Goal: Task Accomplishment & Management: Use online tool/utility

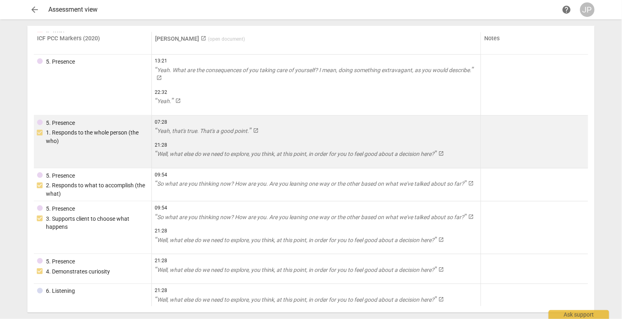
scroll to position [300, 0]
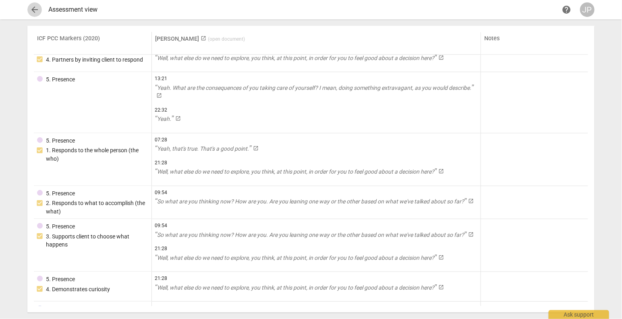
click at [38, 8] on span "arrow_back" at bounding box center [35, 10] width 10 height 10
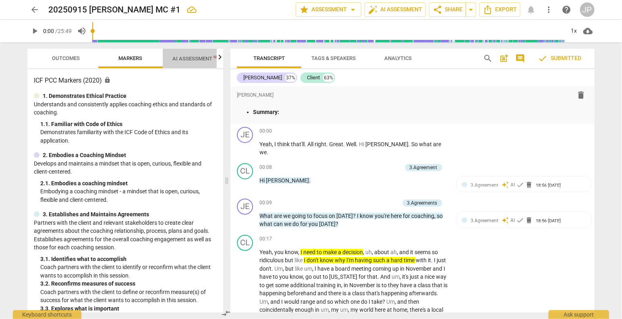
click at [194, 60] on span "AI Assessment New" at bounding box center [197, 59] width 50 height 6
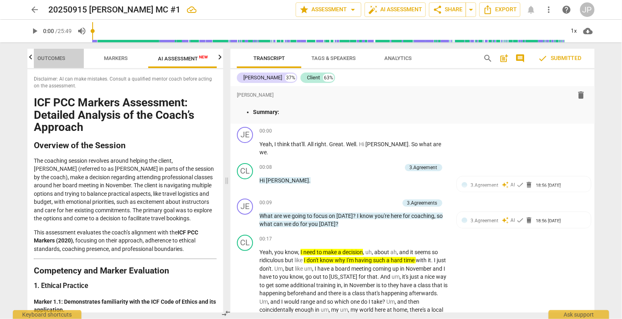
click at [48, 60] on span "Outcomes" at bounding box center [52, 58] width 28 height 6
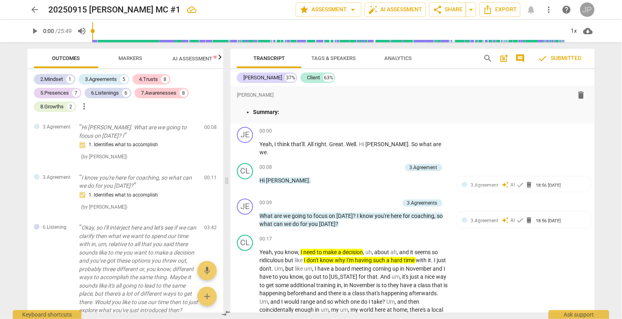
click at [590, 8] on div "JP" at bounding box center [587, 9] width 15 height 15
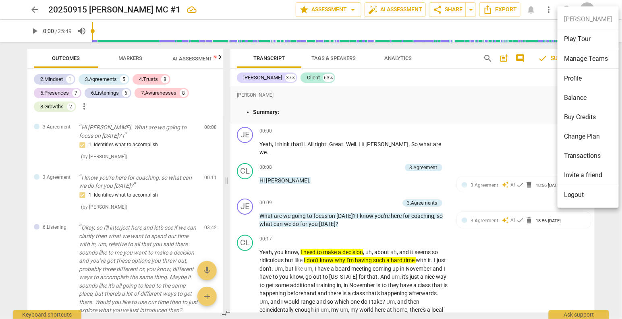
click at [491, 102] on div at bounding box center [311, 159] width 622 height 319
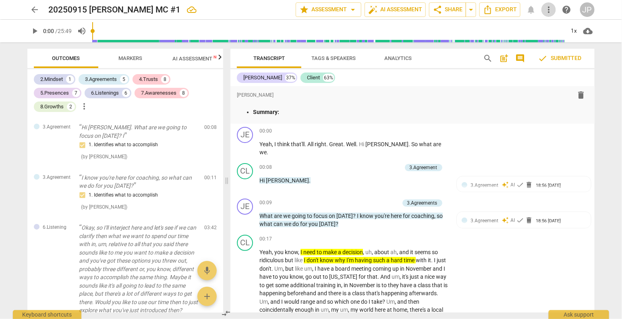
click at [547, 9] on span "more_vert" at bounding box center [549, 10] width 10 height 10
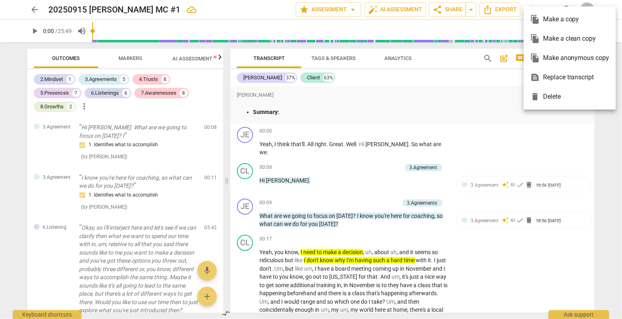
click at [479, 93] on div at bounding box center [311, 159] width 622 height 319
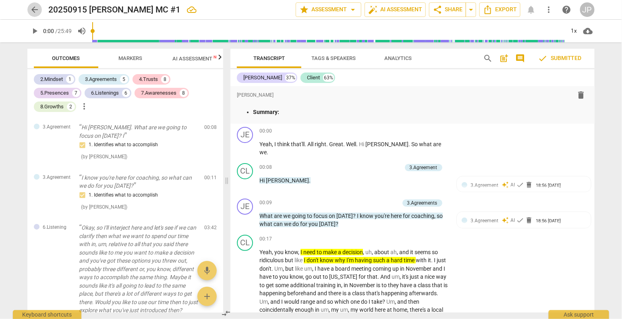
click at [34, 10] on span "arrow_back" at bounding box center [35, 10] width 10 height 10
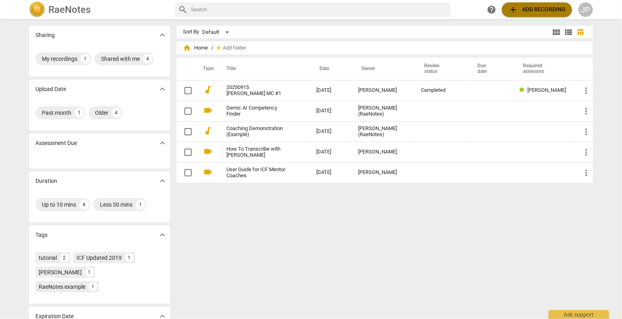
click at [546, 10] on span "add Add recording" at bounding box center [537, 10] width 57 height 10
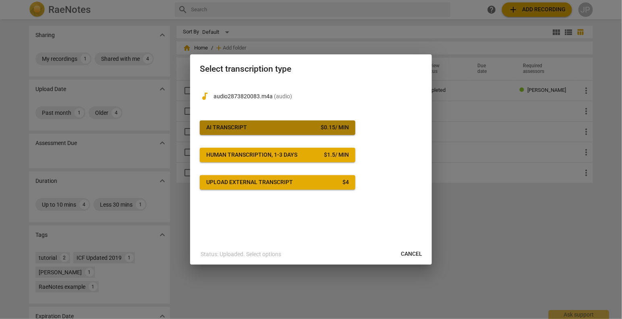
click at [298, 125] on span "AI Transcript $ 0.15 / min" at bounding box center [277, 128] width 143 height 8
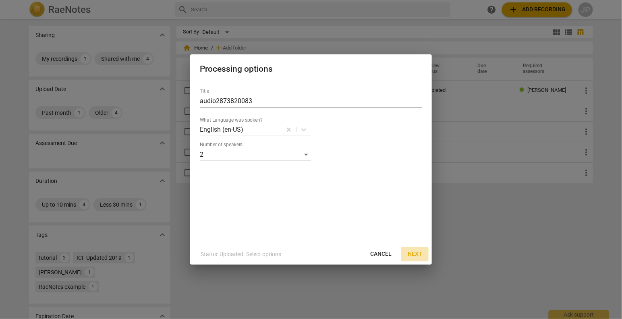
click at [415, 256] on span "Next" at bounding box center [415, 254] width 15 height 8
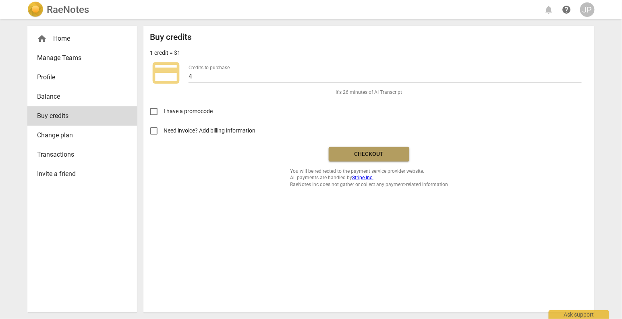
click at [366, 153] on span "Checkout" at bounding box center [369, 154] width 68 height 8
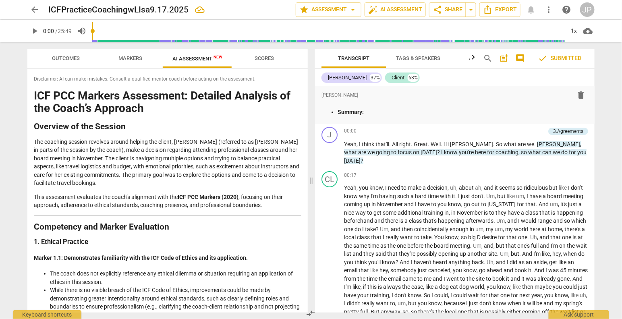
scroll to position [1222, 0]
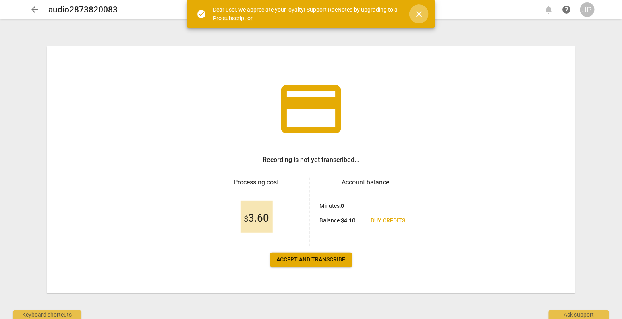
click at [419, 12] on span "close" at bounding box center [419, 14] width 10 height 10
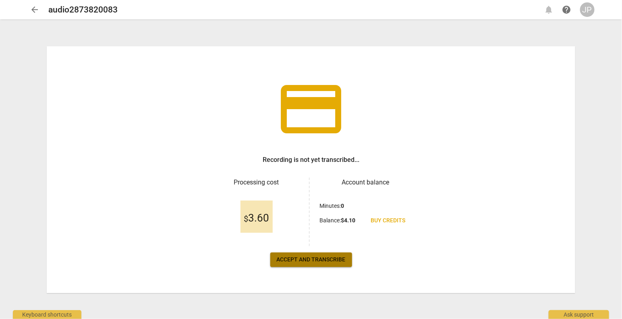
click at [312, 261] on span "Accept and transcribe" at bounding box center [311, 260] width 69 height 8
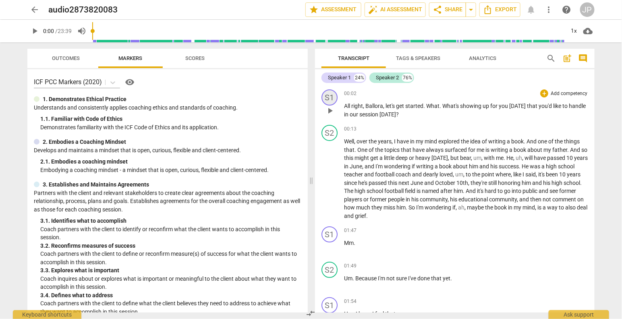
click at [330, 99] on div "S1" at bounding box center [330, 97] width 16 height 16
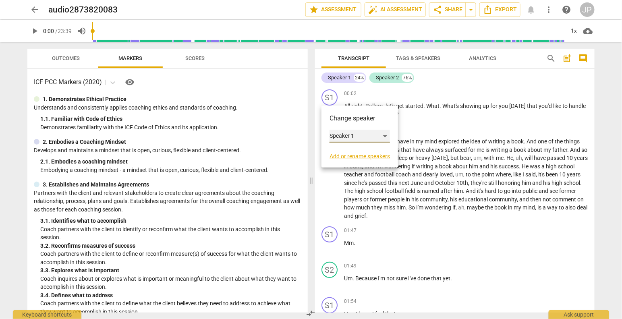
click at [387, 137] on div "Speaker 1" at bounding box center [360, 136] width 60 height 13
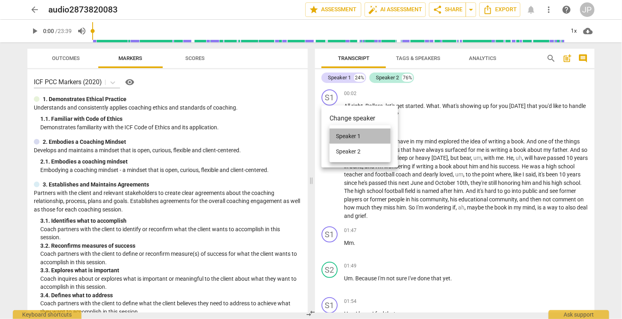
click at [380, 135] on li "Speaker 1" at bounding box center [360, 136] width 61 height 15
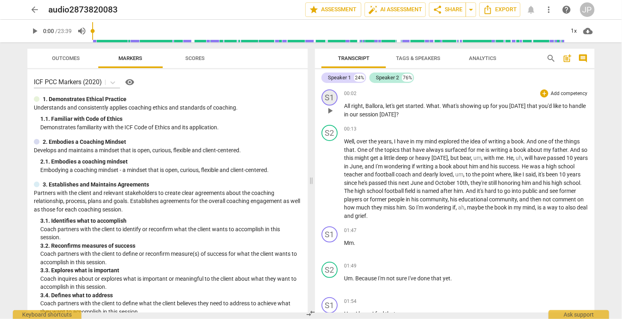
click at [326, 97] on div "S1" at bounding box center [330, 97] width 16 height 16
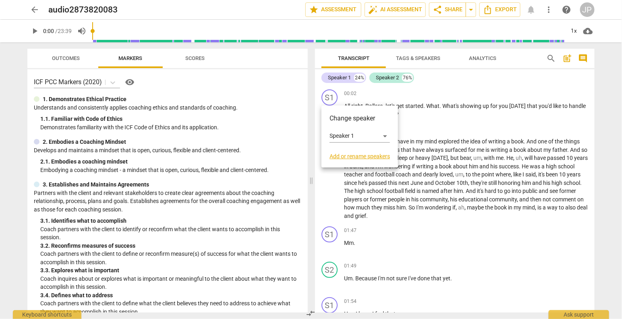
click at [334, 118] on h3 "Change speaker" at bounding box center [360, 119] width 60 height 10
click at [362, 157] on link "Add or rename speakers" at bounding box center [360, 156] width 60 height 6
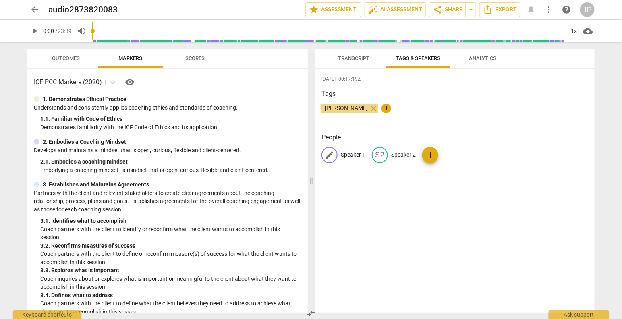
click at [329, 156] on span "edit" at bounding box center [330, 155] width 10 height 10
click at [329, 155] on span "edit" at bounding box center [330, 155] width 10 height 10
click at [349, 156] on p "Speaker 1" at bounding box center [353, 155] width 25 height 8
type input "[PERSON_NAME]"
click at [449, 156] on p "Speaker 2" at bounding box center [456, 155] width 25 height 8
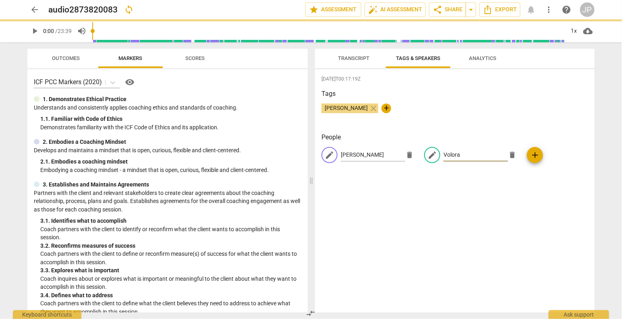
click at [449, 153] on input "Volora" at bounding box center [476, 155] width 64 height 13
drag, startPoint x: 466, startPoint y: 150, endPoint x: 439, endPoint y: 154, distance: 26.9
click at [444, 154] on input "ra" at bounding box center [476, 155] width 64 height 13
type input "Thinkera"
click at [463, 155] on input "Thinkera" at bounding box center [476, 155] width 64 height 13
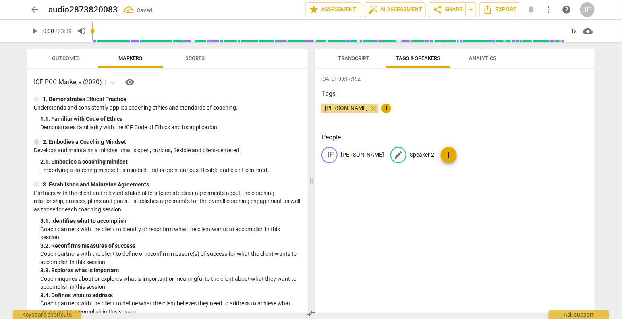
click at [410, 153] on p "Speaker 2" at bounding box center [422, 155] width 25 height 8
type input "Thinker"
click at [355, 60] on span "Transcript" at bounding box center [353, 58] width 31 height 6
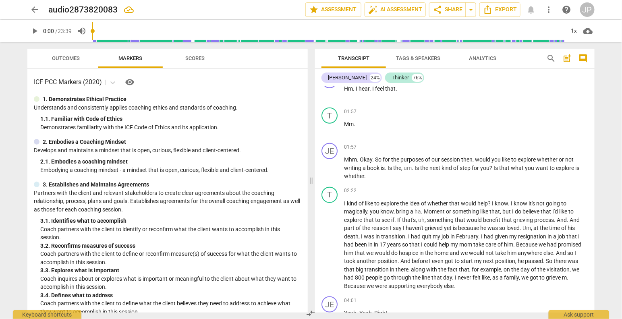
scroll to position [226, 0]
drag, startPoint x: 575, startPoint y: 166, endPoint x: 582, endPoint y: 173, distance: 10.0
click at [582, 173] on p "Mhm . Okay . So for the purposes of our session then , would you like to explor…" at bounding box center [466, 167] width 244 height 25
click at [394, 164] on span "keyboard_arrow_down" at bounding box center [392, 164] width 10 height 10
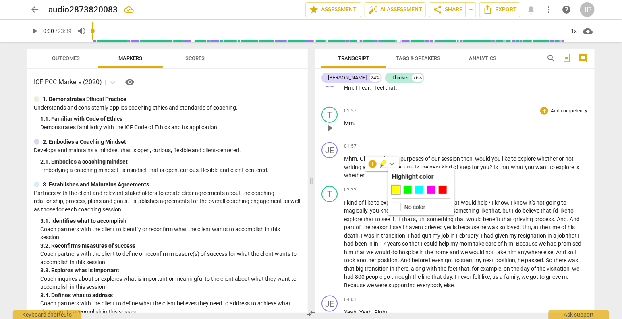
click at [445, 123] on p "Mm ." at bounding box center [466, 123] width 244 height 8
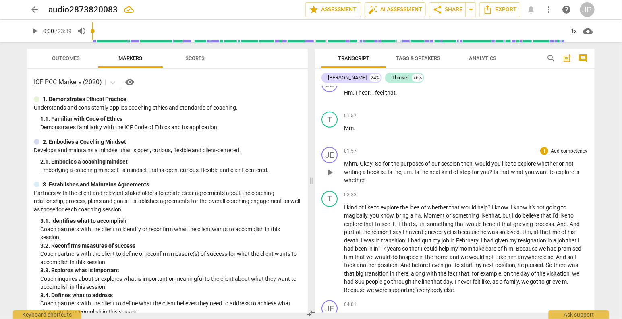
scroll to position [238, 0]
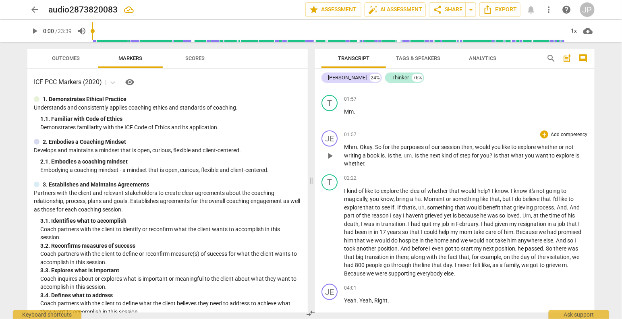
click at [391, 161] on p "Mhm . Okay . So for the purposes of our session then , would you like to explor…" at bounding box center [466, 155] width 244 height 25
click at [414, 154] on span "." at bounding box center [413, 155] width 3 height 6
drag, startPoint x: 566, startPoint y: 155, endPoint x: 571, endPoint y: 159, distance: 6.9
click at [571, 159] on p "Mhm . Okay . So for the purposes of our session then , would you like to explor…" at bounding box center [466, 155] width 244 height 25
drag, startPoint x: 351, startPoint y: 162, endPoint x: 336, endPoint y: 162, distance: 14.5
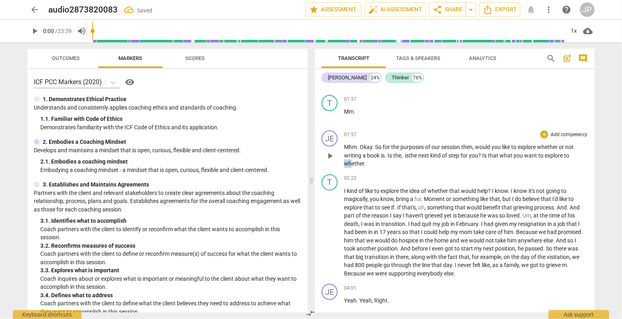
click at [336, 162] on div "JE play_arrow pause 01:57 + Add competency keyboard_arrow_right Mhm . Okay . So…" at bounding box center [455, 149] width 280 height 44
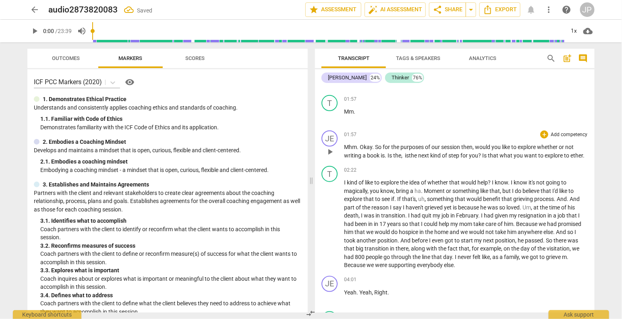
click at [571, 154] on p "Mhm . Okay . So for the purposes of our session then , would you like to explor…" at bounding box center [466, 151] width 244 height 17
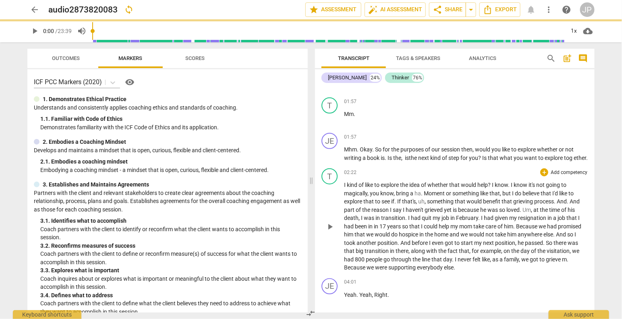
scroll to position [235, 0]
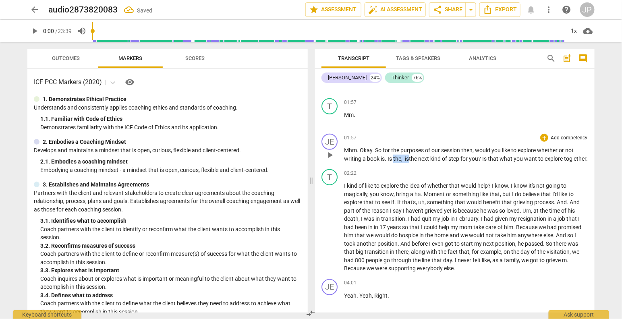
drag, startPoint x: 411, startPoint y: 158, endPoint x: 395, endPoint y: 156, distance: 15.8
click at [395, 156] on p "Mhm . Okay . So for the purposes of our session then , would you like to explor…" at bounding box center [466, 154] width 244 height 17
drag, startPoint x: 434, startPoint y: 158, endPoint x: 415, endPoint y: 156, distance: 18.6
click at [415, 156] on p "Mhm . Okay . So for the purposes of our session then , would you like to explor…" at bounding box center [466, 154] width 244 height 17
click at [541, 158] on span "ether" at bounding box center [547, 159] width 12 height 6
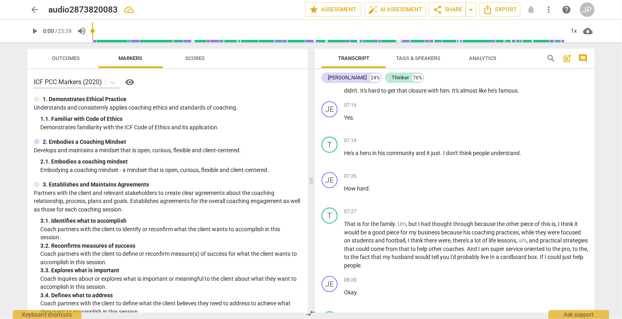
scroll to position [824, 0]
click at [35, 32] on span "play_arrow" at bounding box center [35, 31] width 10 height 10
click at [35, 32] on span "pause" at bounding box center [35, 31] width 10 height 10
click at [89, 38] on div "volume_up" at bounding box center [94, 31] width 39 height 15
click at [36, 31] on span "play_arrow" at bounding box center [35, 31] width 10 height 10
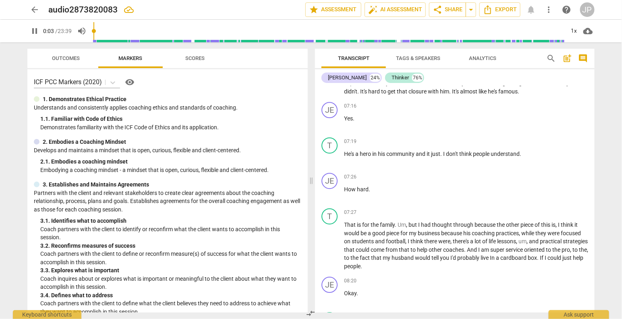
scroll to position [16, 0]
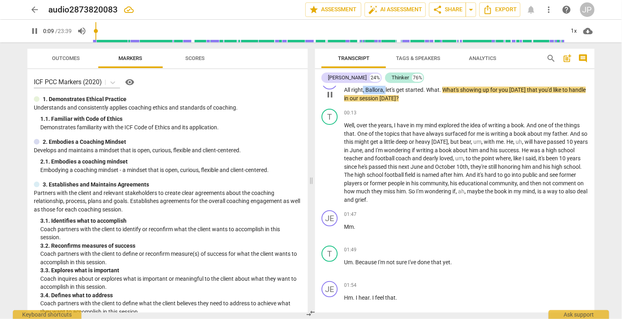
drag, startPoint x: 363, startPoint y: 91, endPoint x: 385, endPoint y: 91, distance: 22.2
click at [385, 91] on p "All right , Ballora , let's get started . What . What's showing up for you toda…" at bounding box center [466, 94] width 244 height 17
type input "10"
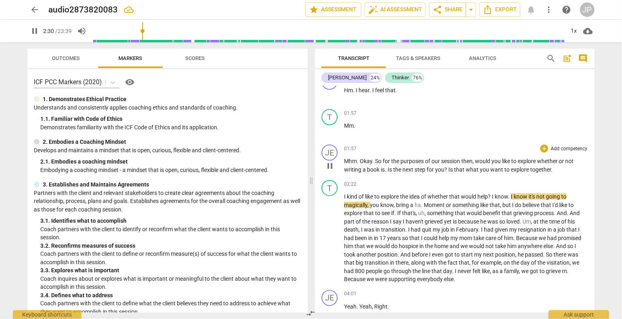
scroll to position [226, 0]
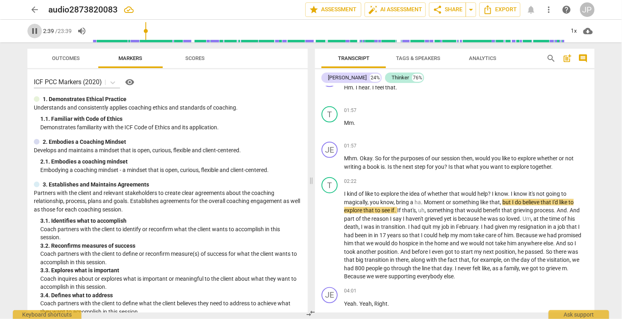
click at [34, 27] on span "pause" at bounding box center [35, 31] width 10 height 10
type input "160"
click at [392, 10] on span "auto_fix_high AI Assessment" at bounding box center [395, 10] width 54 height 10
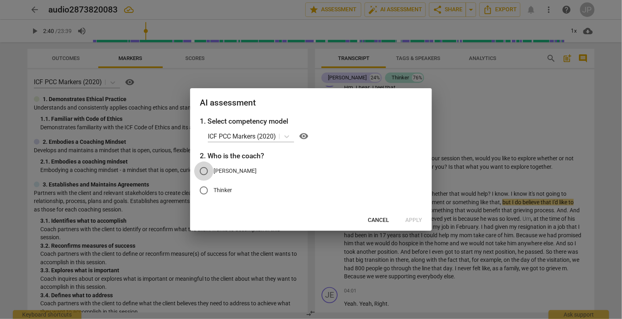
click at [208, 171] on input "[PERSON_NAME]" at bounding box center [203, 171] width 19 height 19
radio input "true"
click at [414, 221] on span "Apply" at bounding box center [413, 220] width 17 height 8
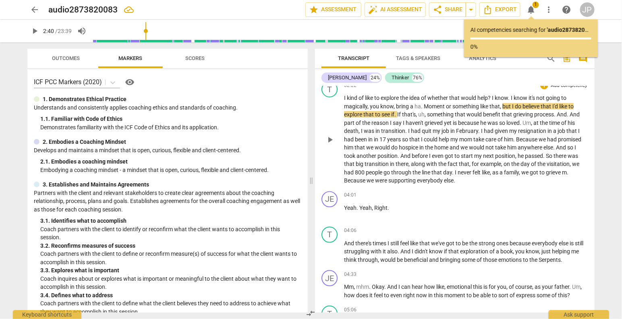
scroll to position [321, 0]
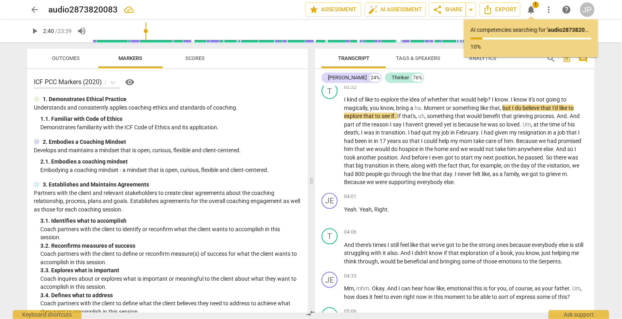
click at [37, 32] on span "play_arrow" at bounding box center [35, 31] width 10 height 10
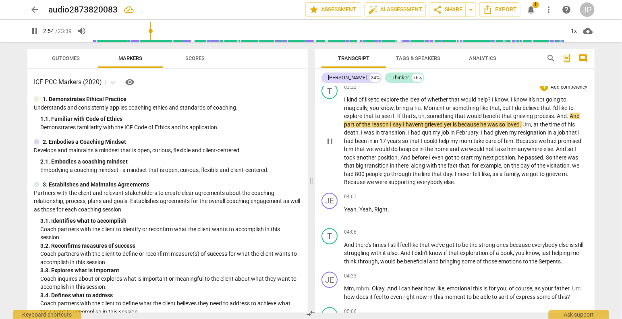
click at [464, 171] on span "never" at bounding box center [465, 174] width 15 height 6
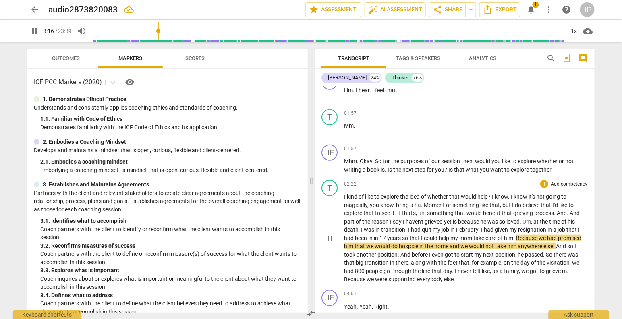
scroll to position [232, 0]
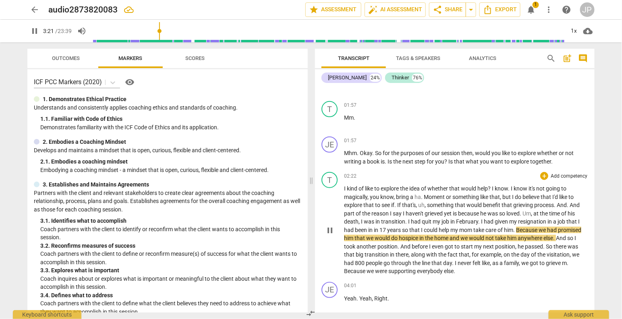
click at [450, 176] on div "02:22 + Add competency keyboard_arrow_right" at bounding box center [466, 176] width 244 height 8
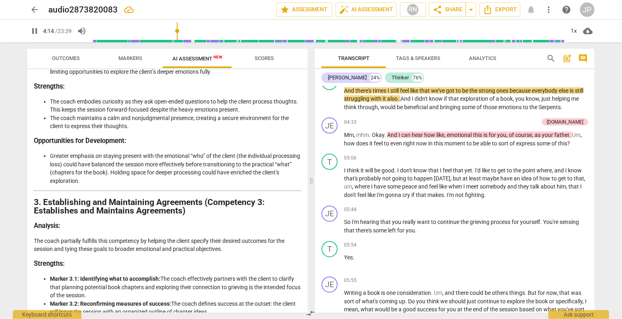
scroll to position [343, 0]
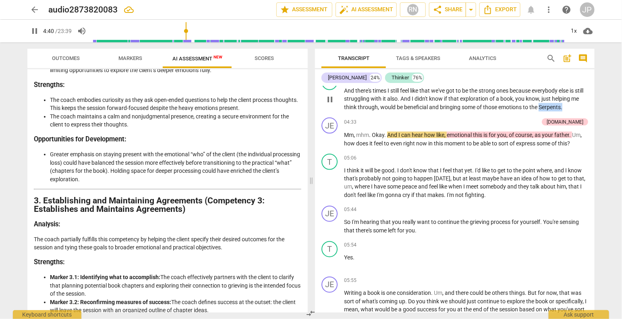
drag, startPoint x: 576, startPoint y: 106, endPoint x: 550, endPoint y: 105, distance: 26.2
click at [550, 105] on p "And there's times I still feel like that we've got to be the strong ones becaus…" at bounding box center [466, 99] width 244 height 25
type input "281"
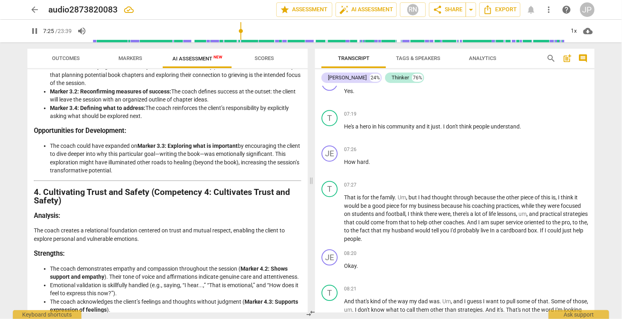
scroll to position [856, 0]
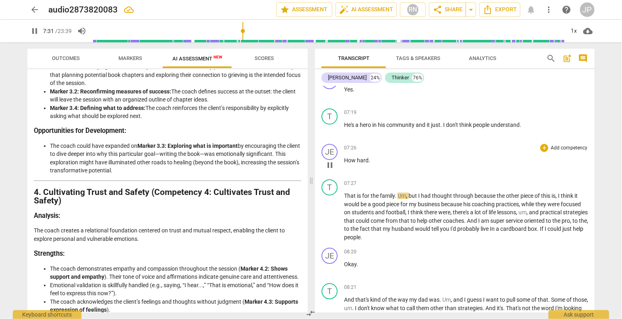
click at [370, 159] on p "How hard ." at bounding box center [466, 160] width 244 height 8
click at [331, 154] on div "JE" at bounding box center [330, 152] width 16 height 16
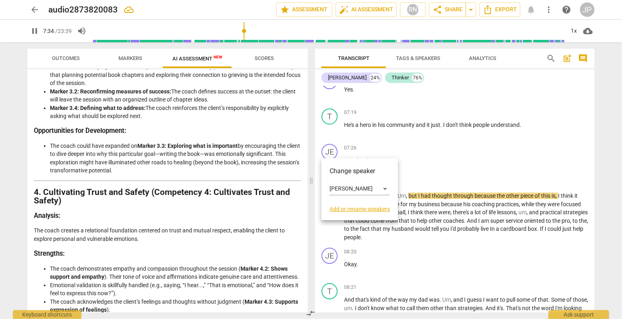
click at [350, 172] on h3 "Change speaker" at bounding box center [360, 171] width 60 height 10
click at [386, 190] on div "[PERSON_NAME]" at bounding box center [360, 189] width 60 height 13
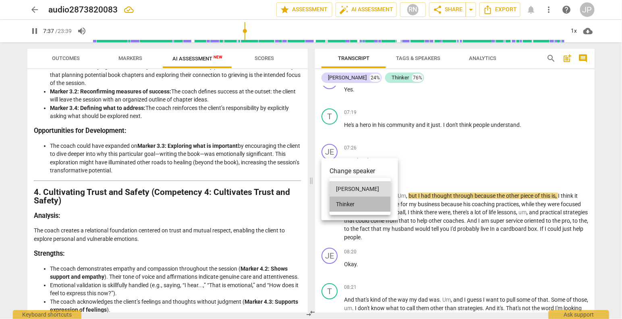
click at [376, 204] on li "Thinker" at bounding box center [360, 204] width 61 height 15
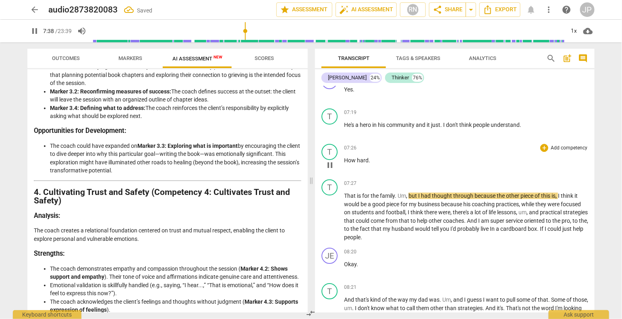
click at [413, 152] on div "07:26 + Add competency keyboard_arrow_right How hard ." at bounding box center [466, 158] width 244 height 29
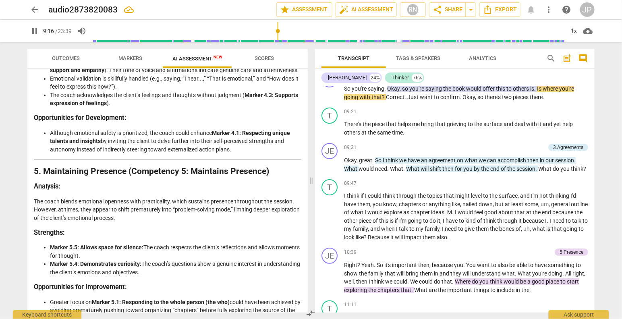
scroll to position [759, 0]
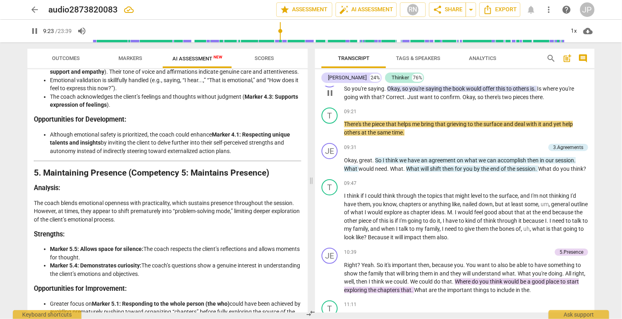
click at [463, 100] on span "Okay" at bounding box center [469, 97] width 12 height 6
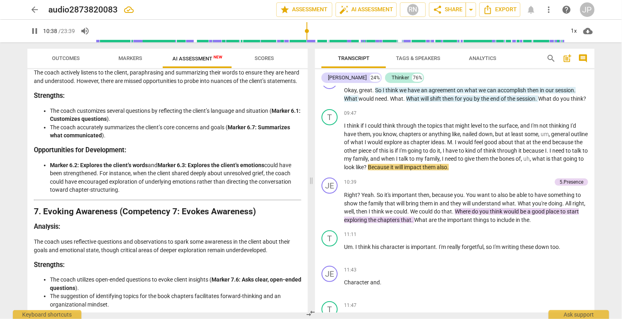
scroll to position [1063, 0]
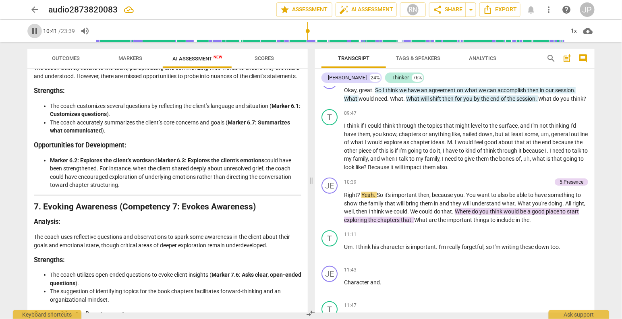
click at [36, 29] on span "pause" at bounding box center [35, 31] width 10 height 10
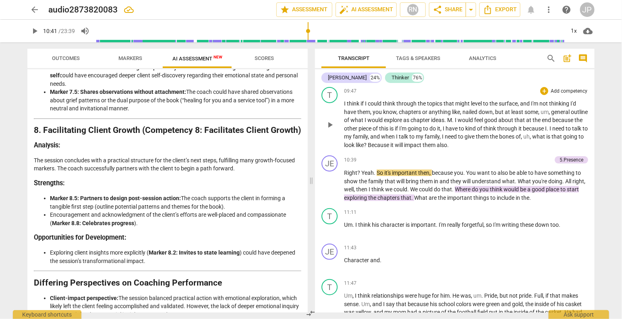
scroll to position [1254, 0]
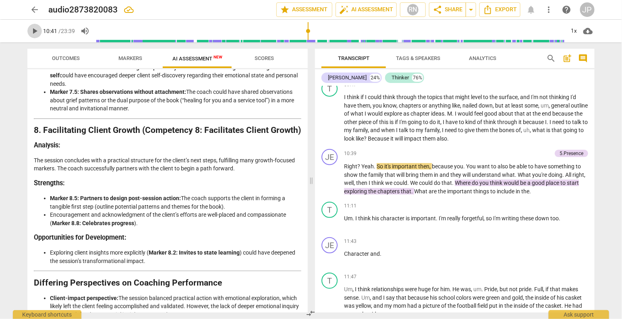
click at [37, 32] on span "play_arrow" at bounding box center [35, 31] width 10 height 10
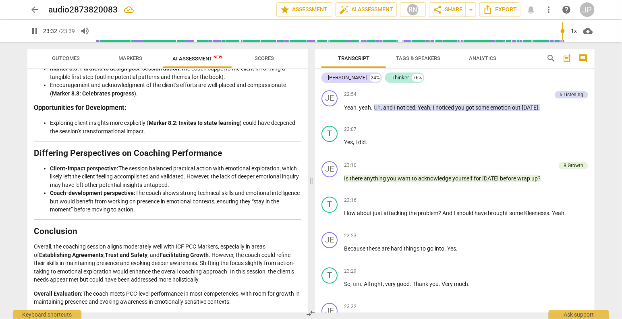
scroll to position [3165, 0]
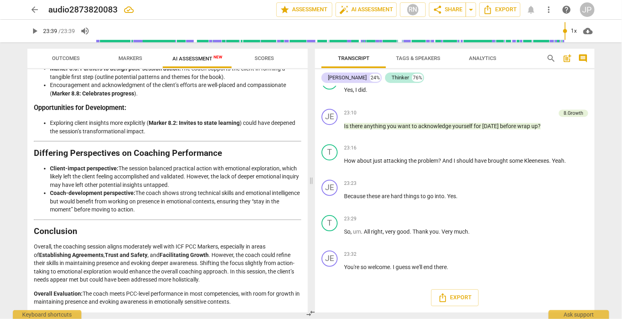
type input "1419"
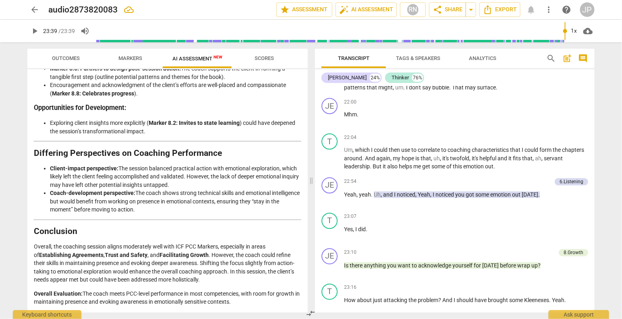
scroll to position [1487, 0]
click at [147, 272] on p "Overall, the coaching session aligns moderately well with ICF PCC Markers, espe…" at bounding box center [168, 264] width 268 height 42
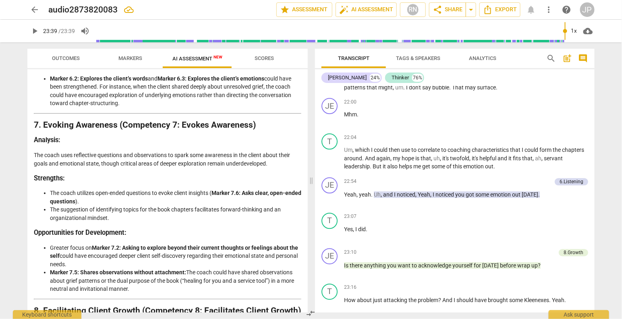
click at [148, 269] on li "Greater focus on Marker 7.2: Asking to explore beyond their current thoughts or…" at bounding box center [175, 256] width 251 height 25
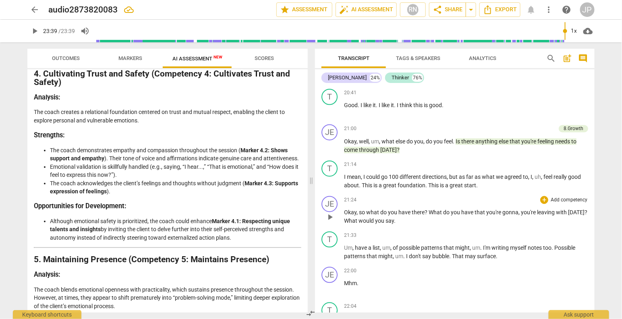
scroll to position [2847, 0]
click at [567, 171] on div "T play_arrow pause 21:14 + Add competency keyboard_arrow_right I mean , I could…" at bounding box center [455, 175] width 280 height 35
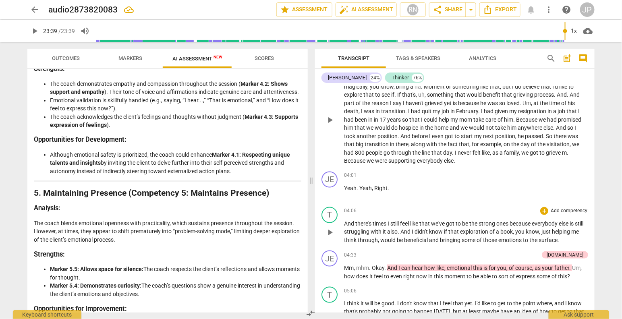
scroll to position [336, 0]
